Goal: Transaction & Acquisition: Book appointment/travel/reservation

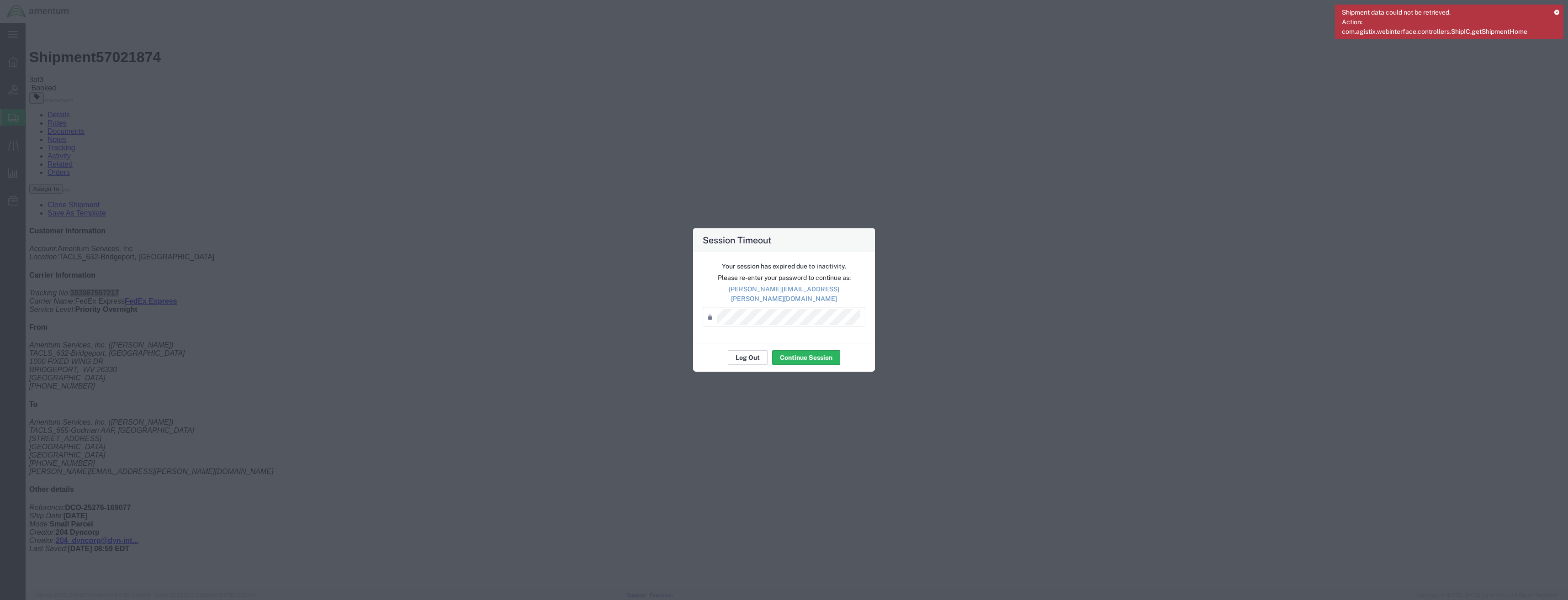
click at [758, 354] on button "Log Out" at bounding box center [747, 357] width 40 height 15
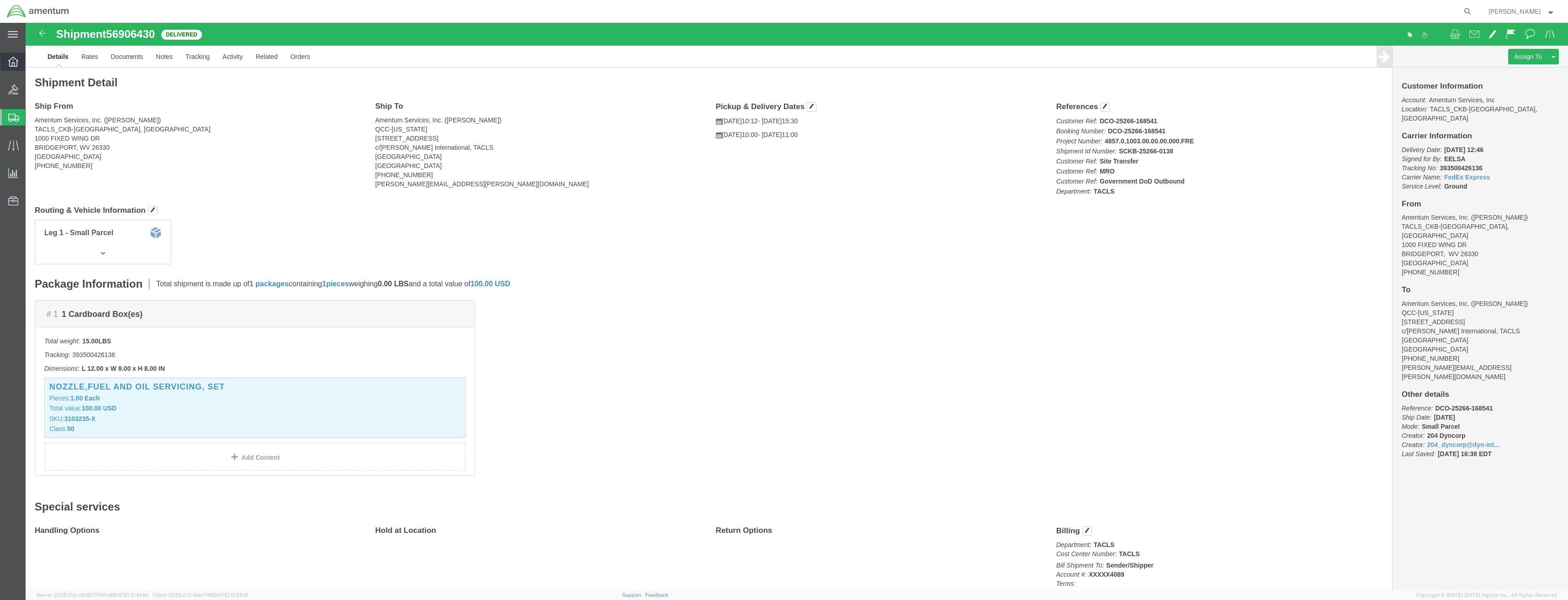
click at [17, 60] on div at bounding box center [13, 61] width 25 height 18
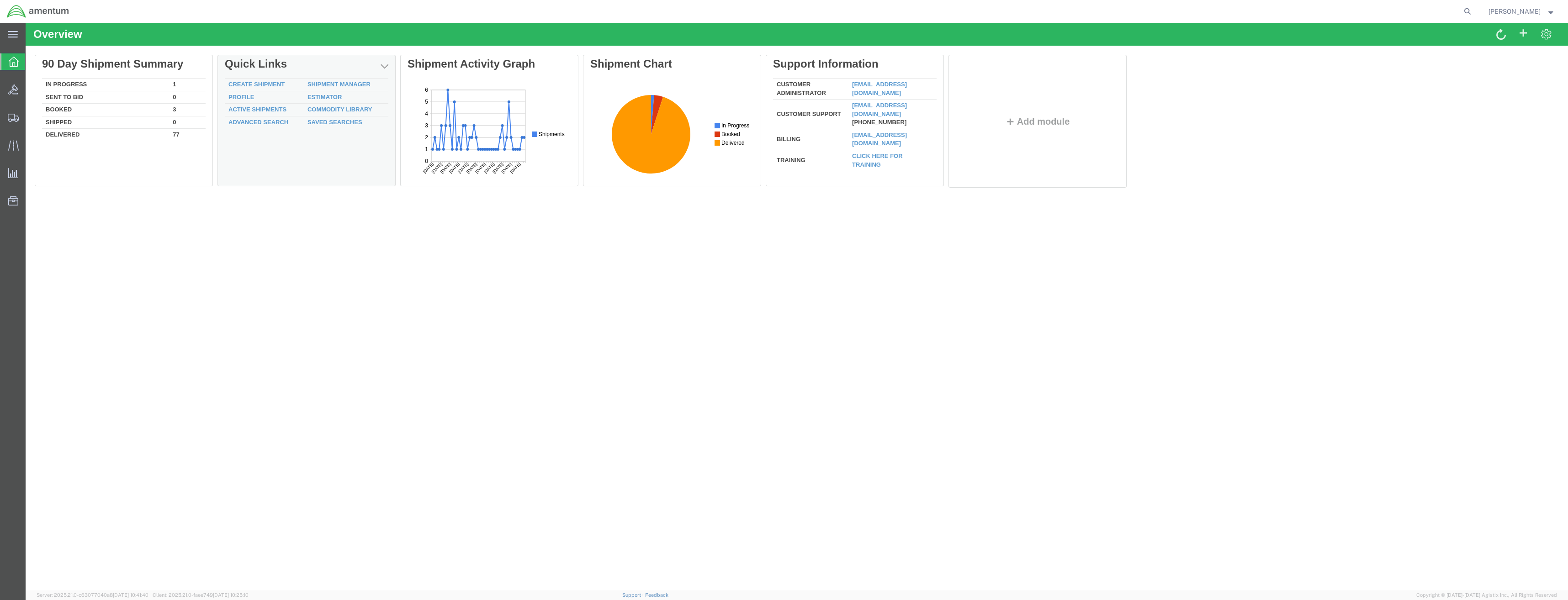
click at [348, 81] on td "Shipment Manager" at bounding box center [346, 84] width 84 height 13
click at [348, 83] on div "Delete 90 Day Shipment Summary In Progress 1 Sent To Bid 0 Booked 3 Shipped 0 D…" at bounding box center [797, 122] width 1524 height 137
click at [327, 83] on link "Shipment Manager" at bounding box center [339, 83] width 63 height 7
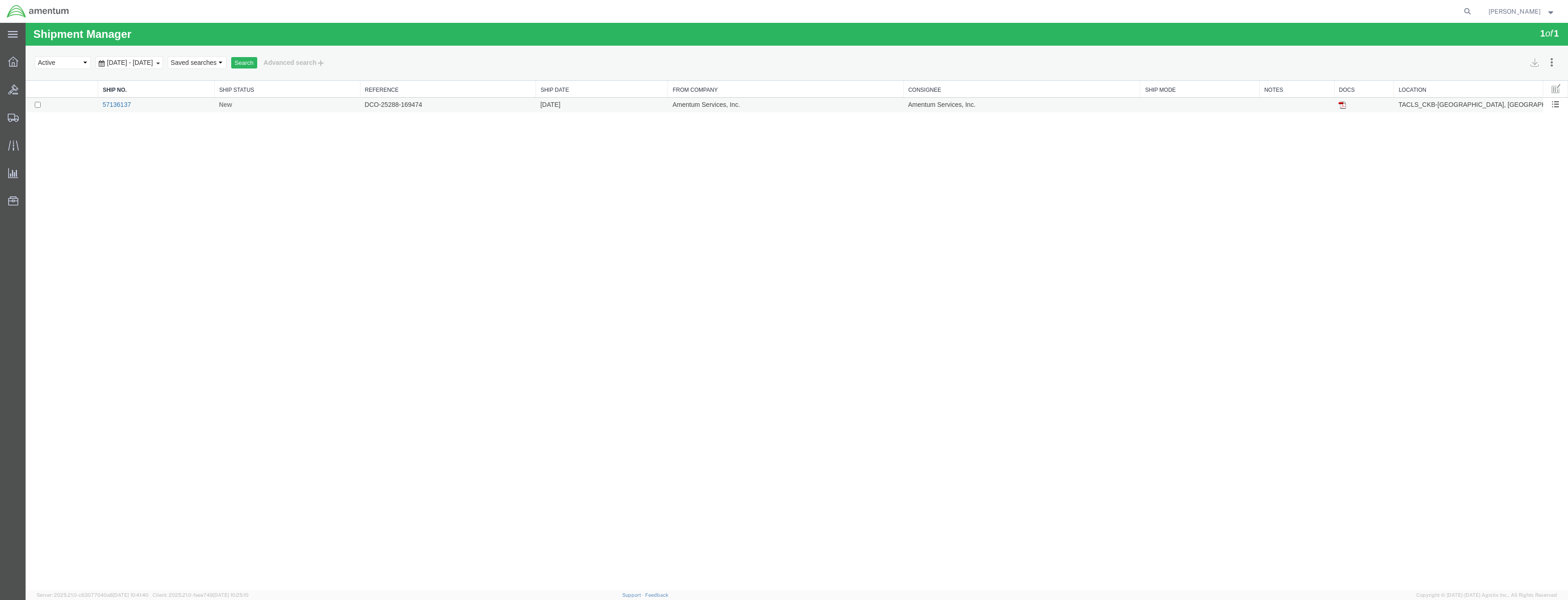
click at [123, 106] on link "57136137" at bounding box center [116, 105] width 28 height 8
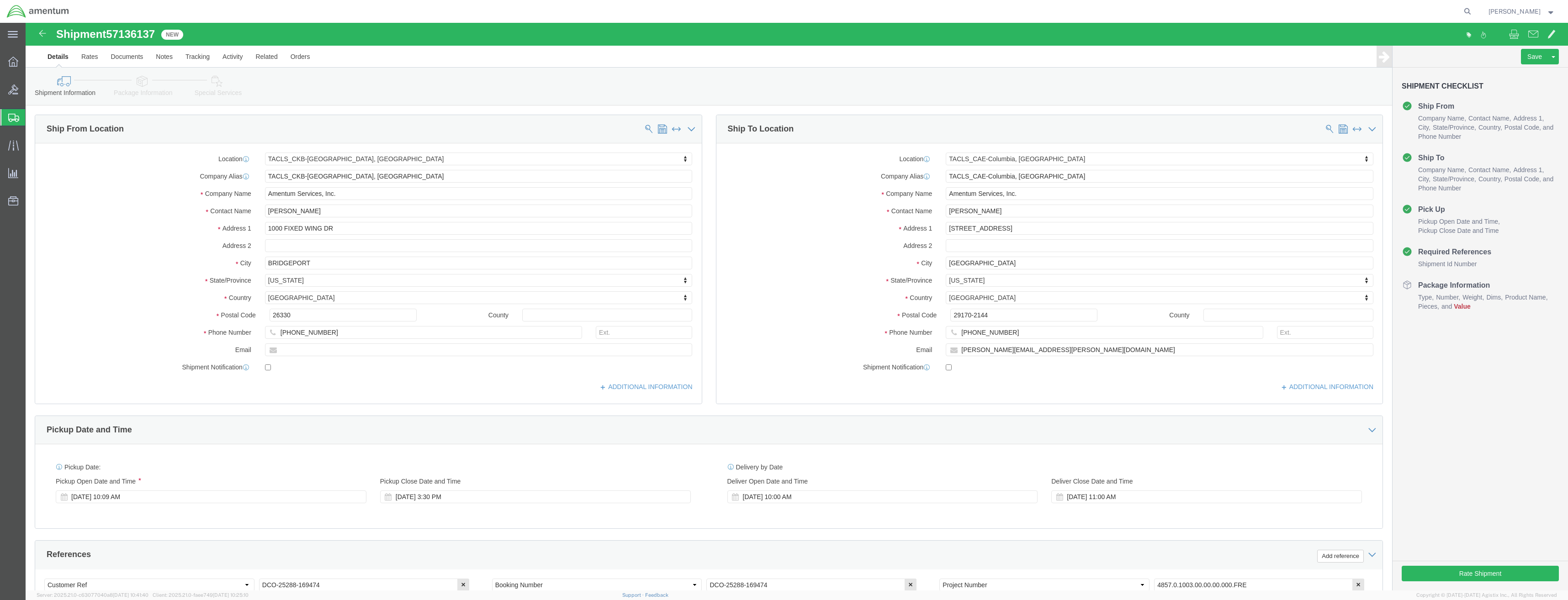
select select "42743"
select select "42742"
click button "Rate Shipment"
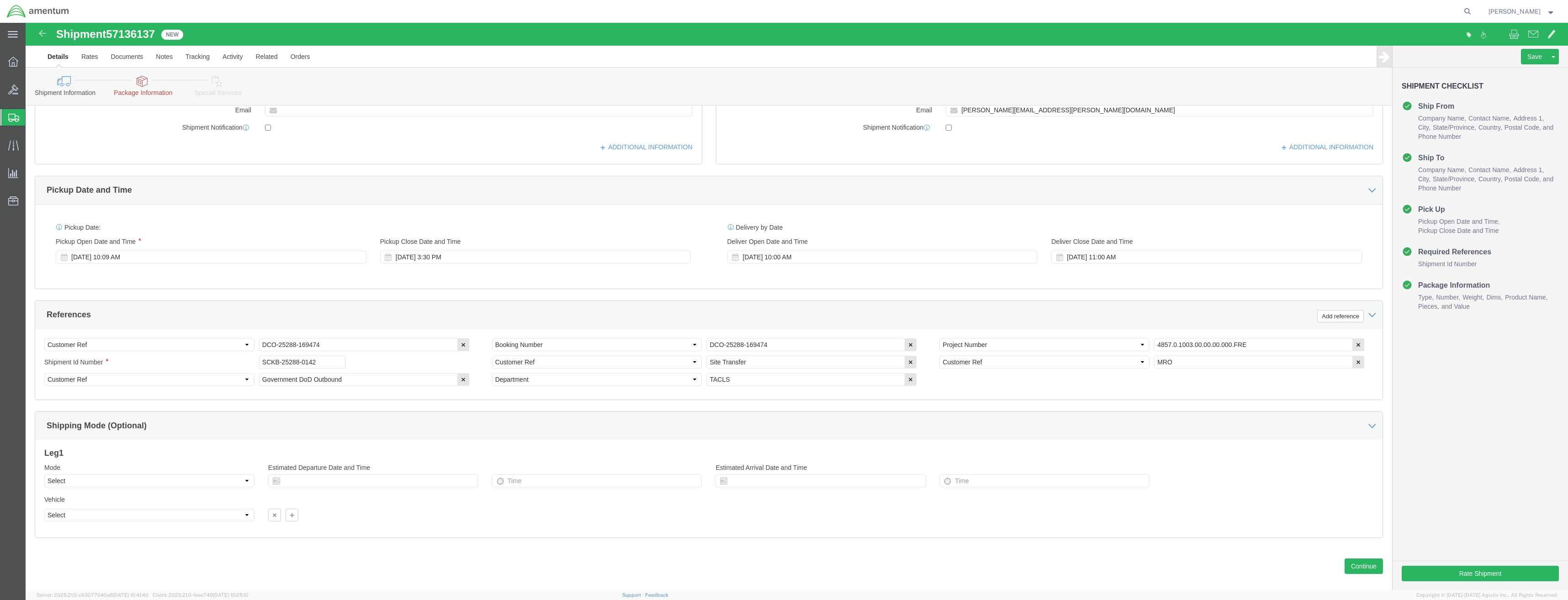
scroll to position [289, 0]
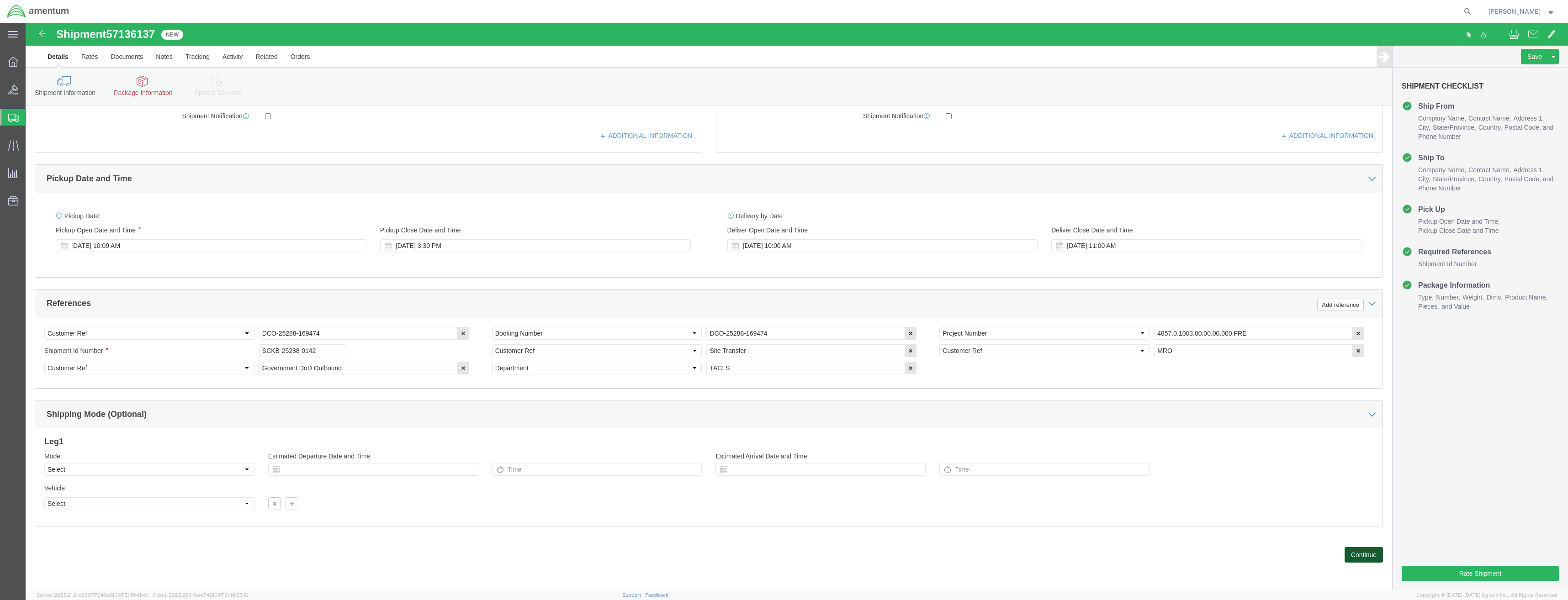
click button "Continue"
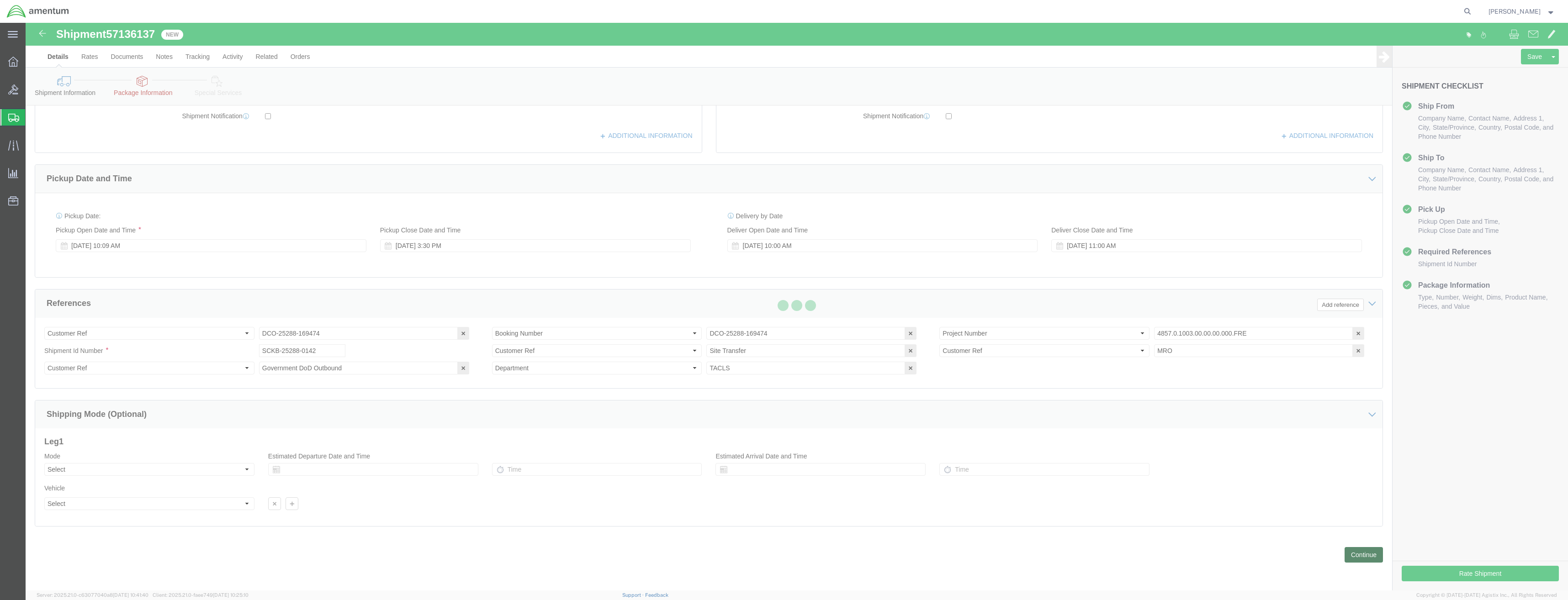
scroll to position [0, 0]
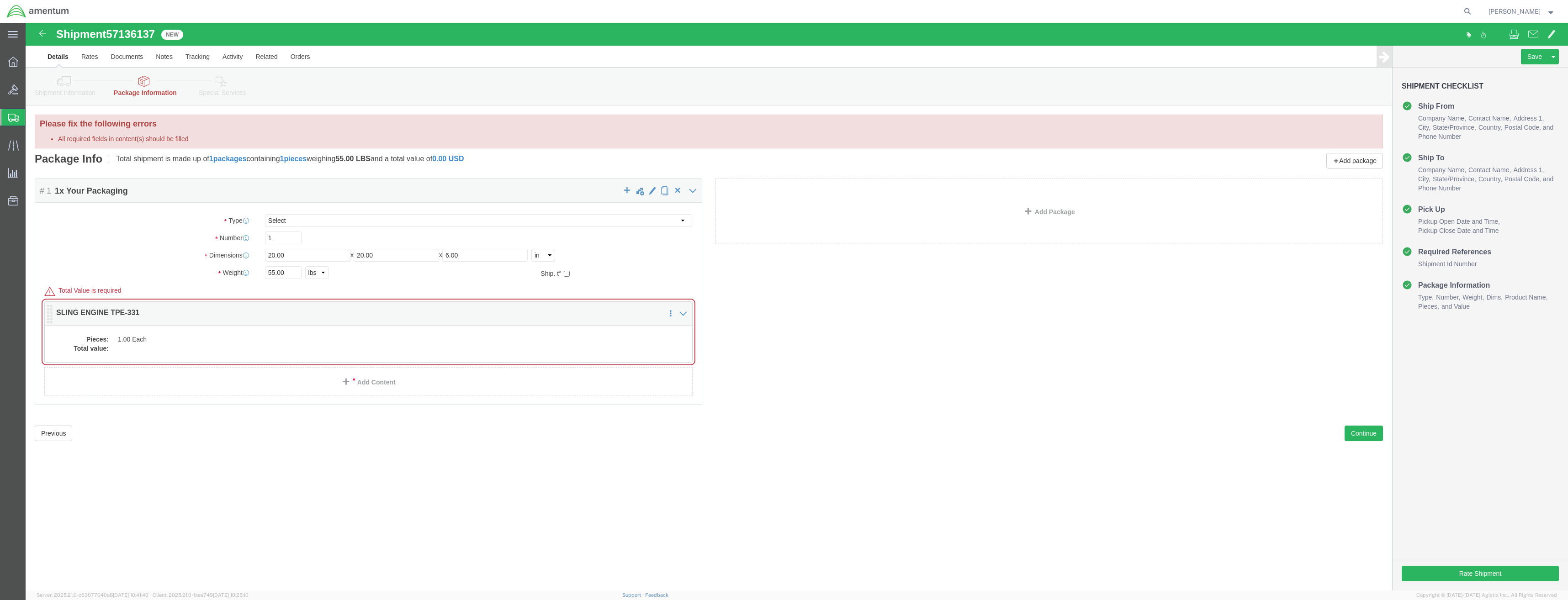
click div "Package Content # 1 1 x Your Packaging Package Type Select BCK Boxes Bale(s) Ba…"
click dd "1.00 Each"
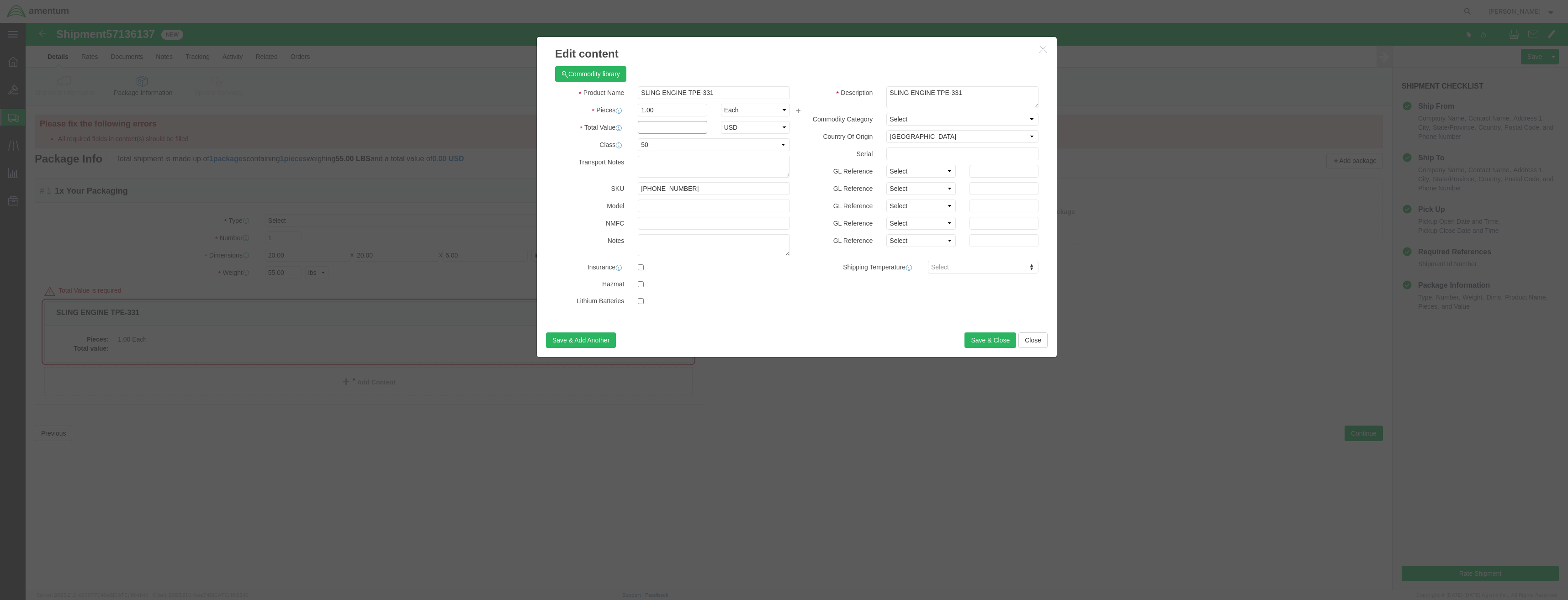
click input "text"
type input "100"
click button "Save & Close"
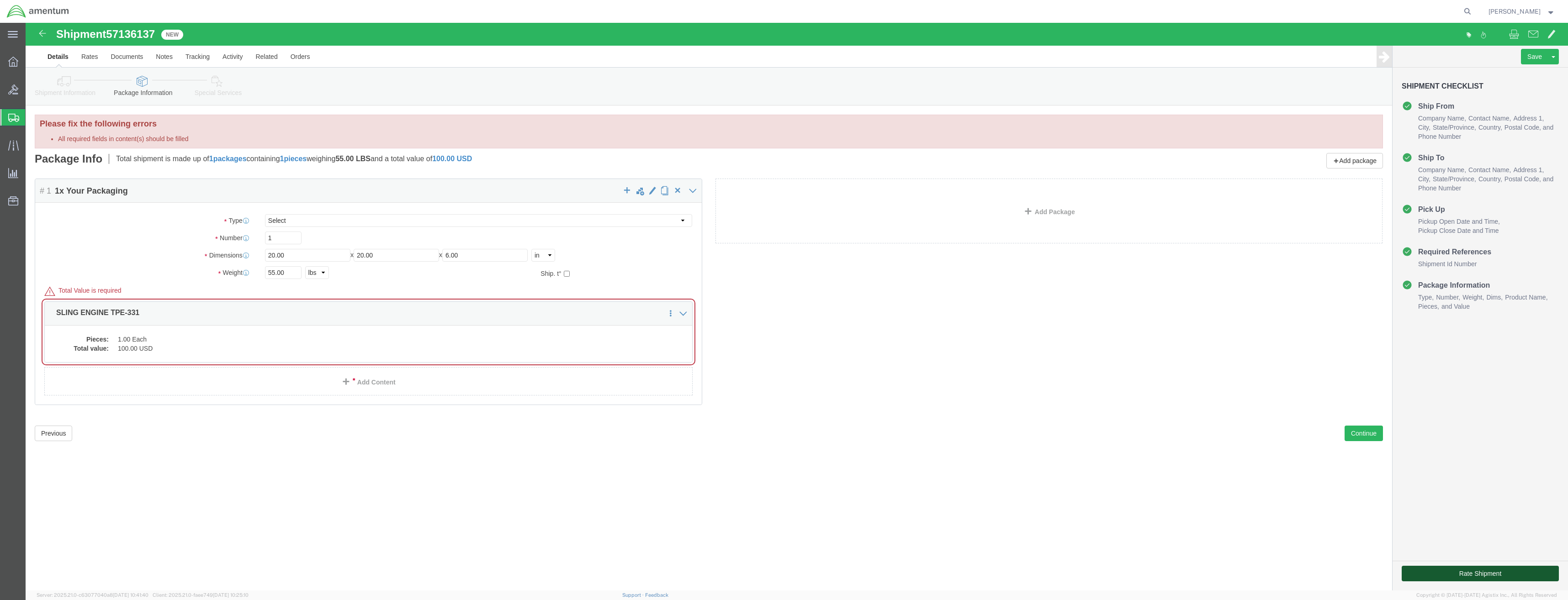
click button "Rate Shipment"
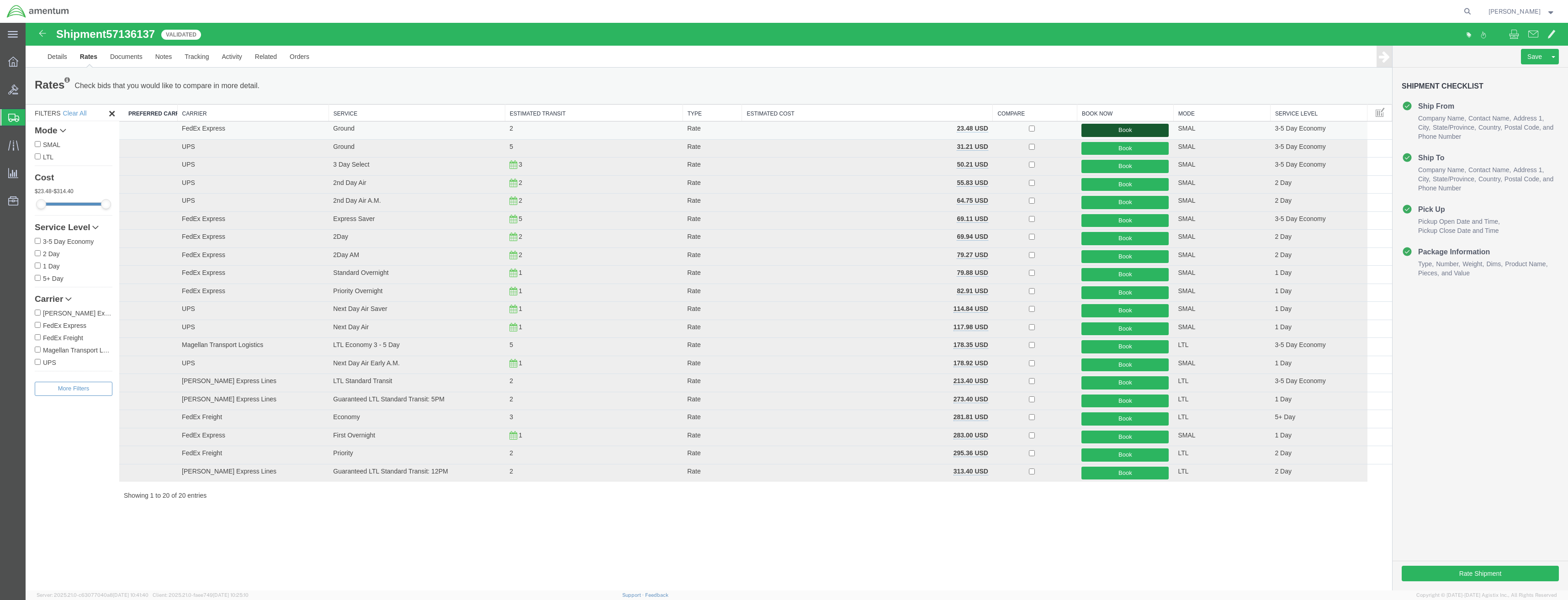
click at [1144, 132] on button "Book" at bounding box center [1125, 131] width 87 height 14
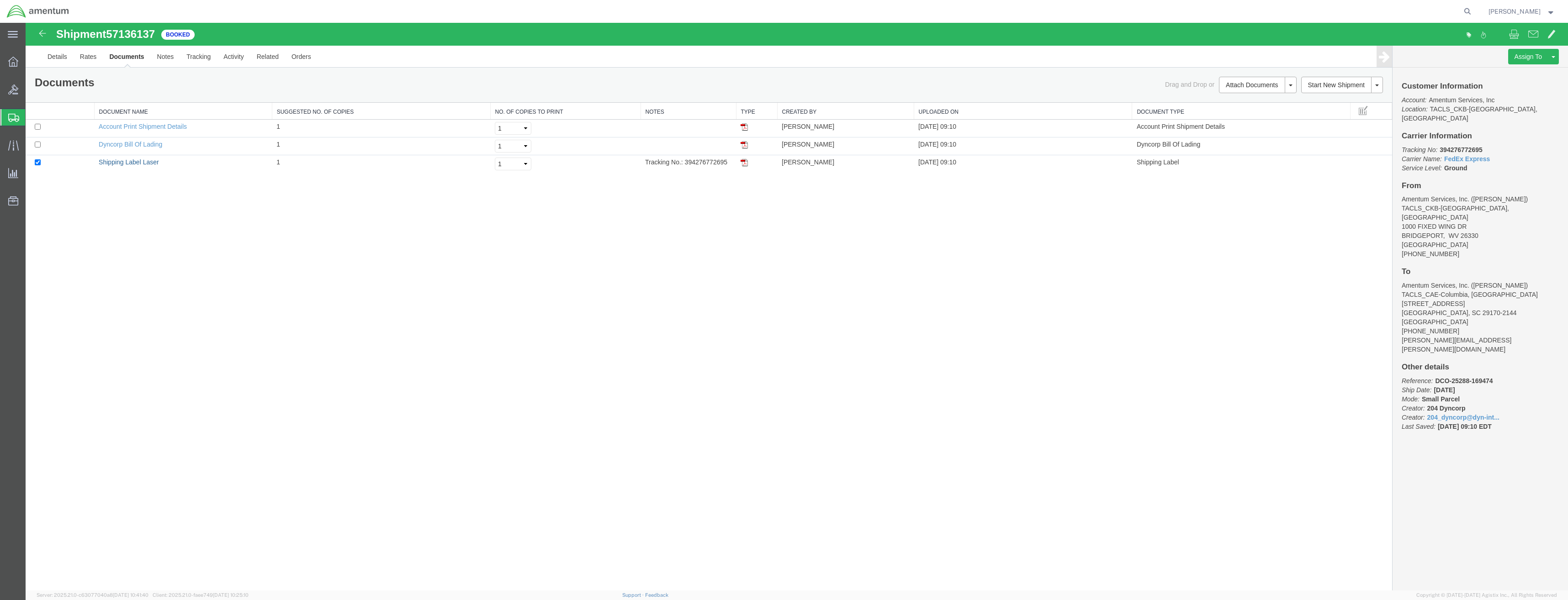
drag, startPoint x: 140, startPoint y: 163, endPoint x: 803, endPoint y: 218, distance: 665.3
click at [140, 163] on link "Shipping Label Laser" at bounding box center [129, 162] width 60 height 8
click at [56, 55] on link "Details" at bounding box center [56, 56] width 32 height 22
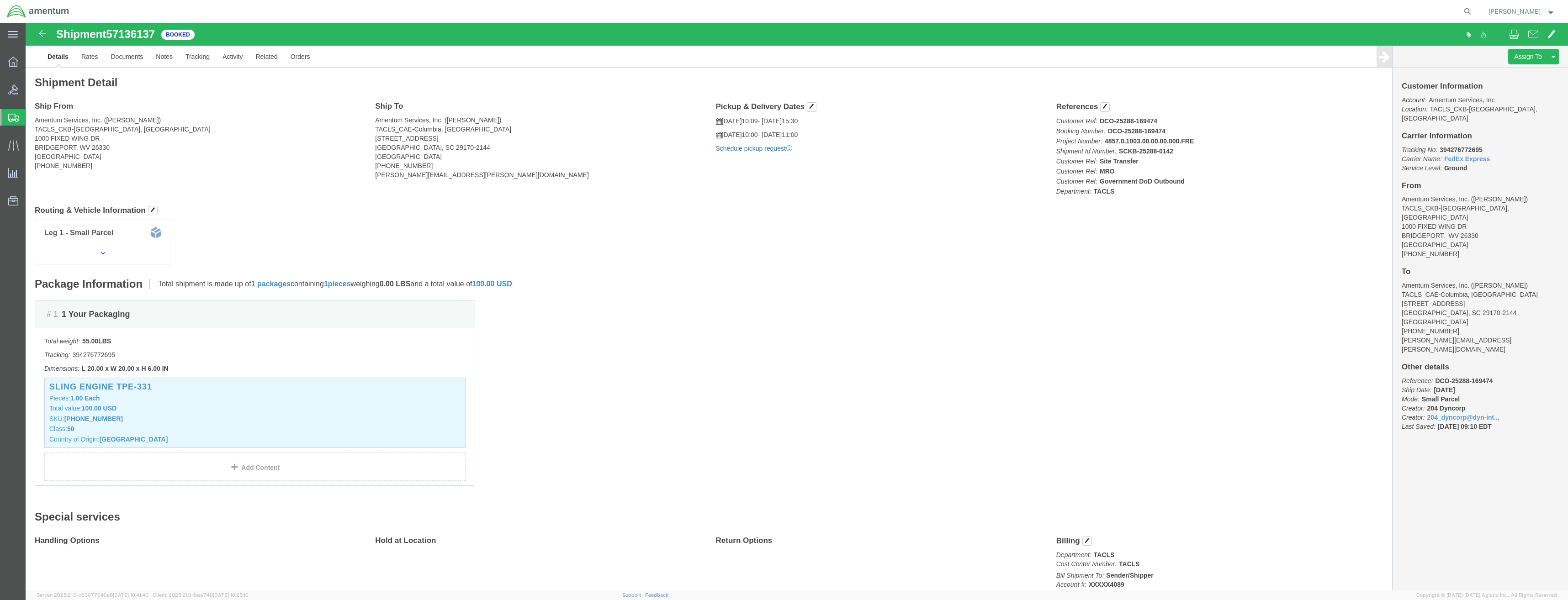
click link "Schedule pickup request"
